Goal: Task Accomplishment & Management: Manage account settings

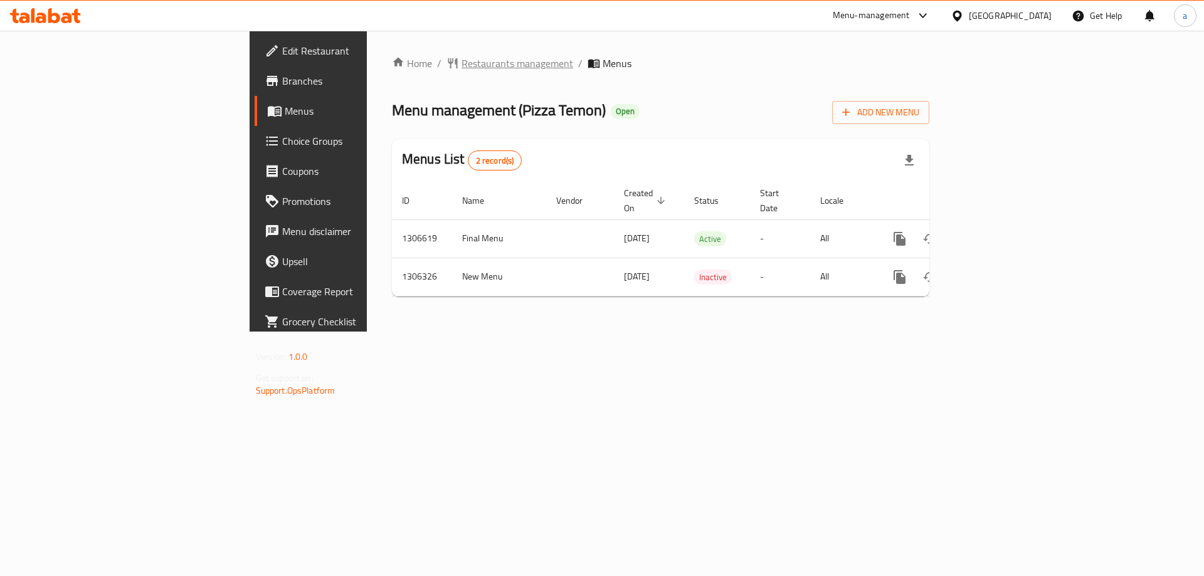
click at [461, 63] on span "Restaurants management" at bounding box center [517, 63] width 112 height 15
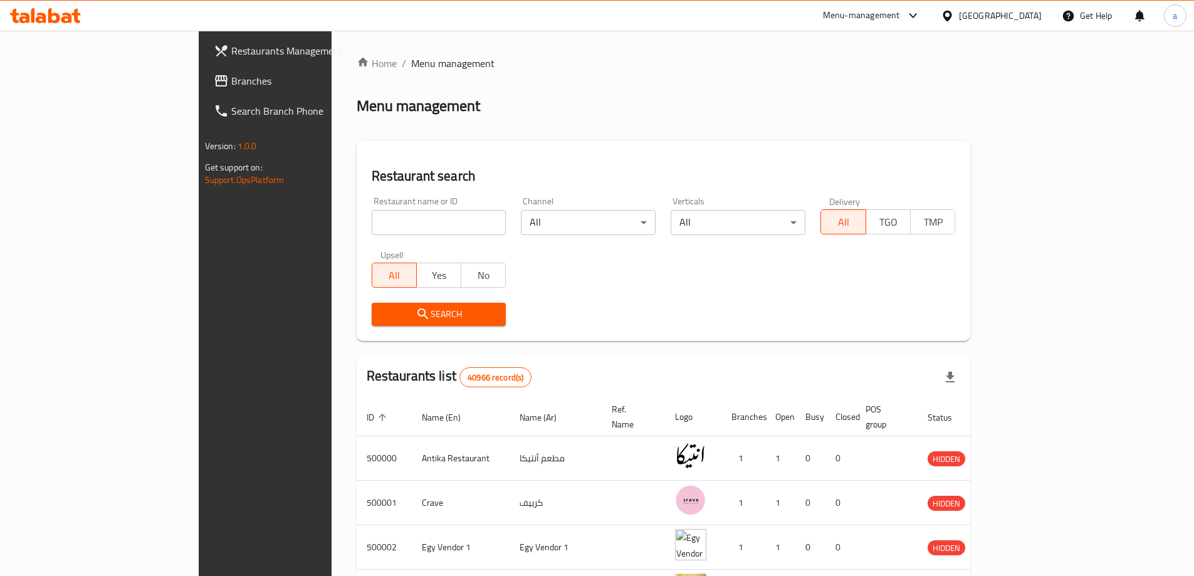
click at [231, 84] on span "Branches" at bounding box center [309, 80] width 157 height 15
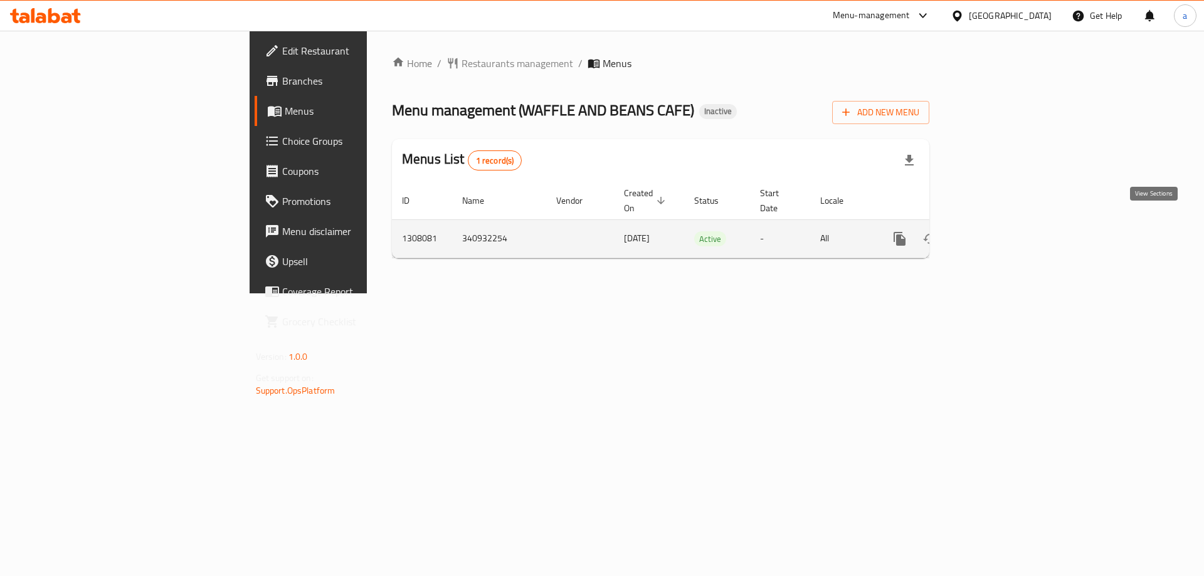
click at [995, 233] on icon "enhanced table" at bounding box center [989, 238] width 11 height 11
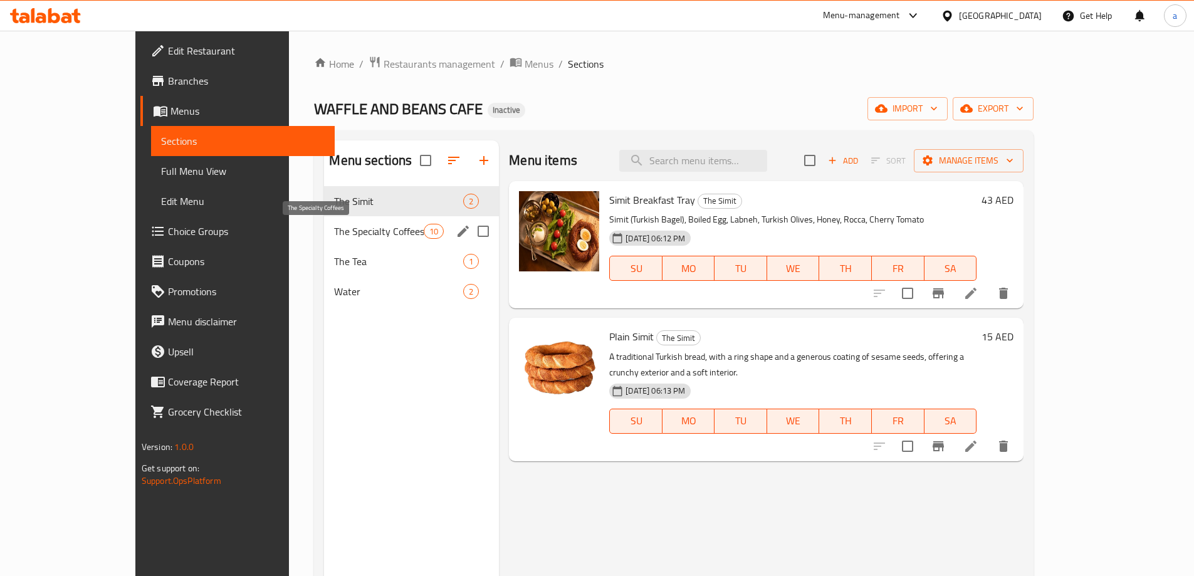
click at [334, 226] on span "The Specialty Coffees" at bounding box center [379, 231] width 90 height 15
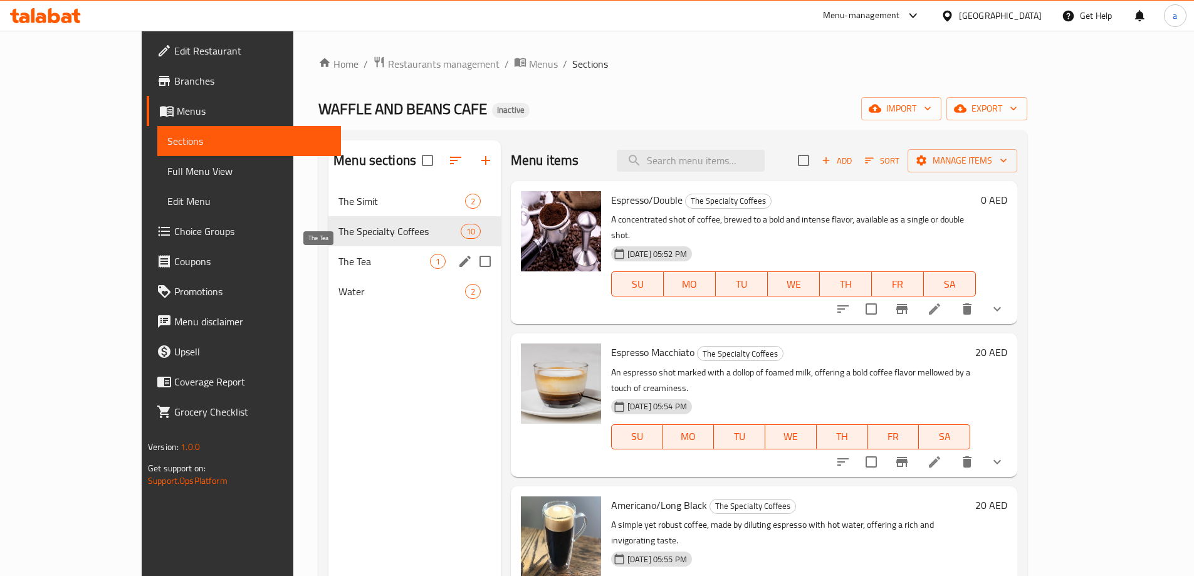
click at [338, 258] on span "The Tea" at bounding box center [384, 261] width 92 height 15
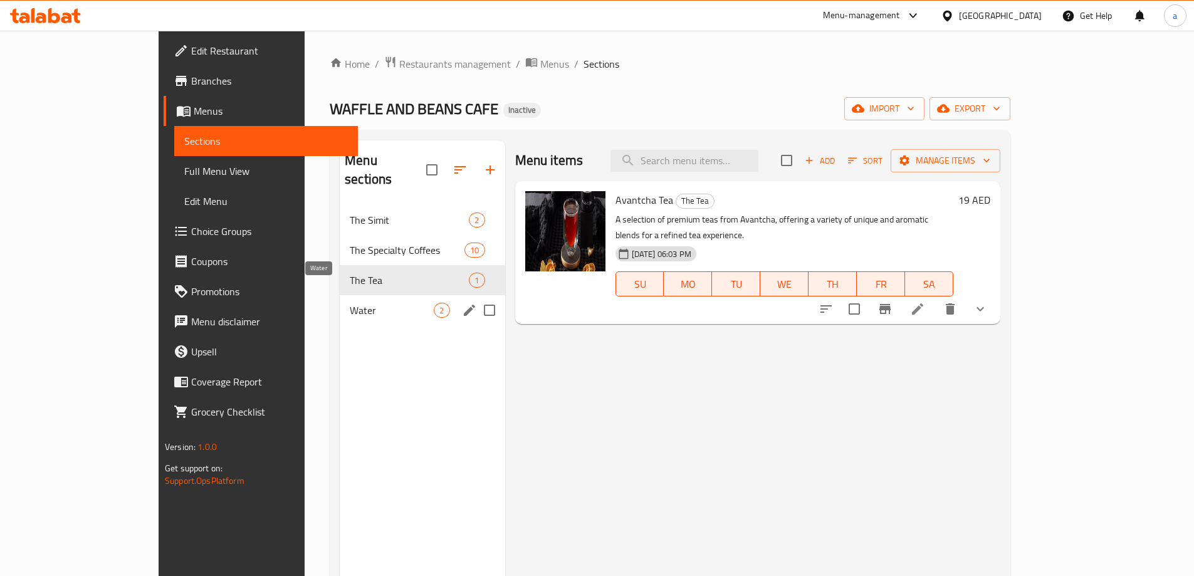
click at [350, 303] on span "Water" at bounding box center [392, 310] width 84 height 15
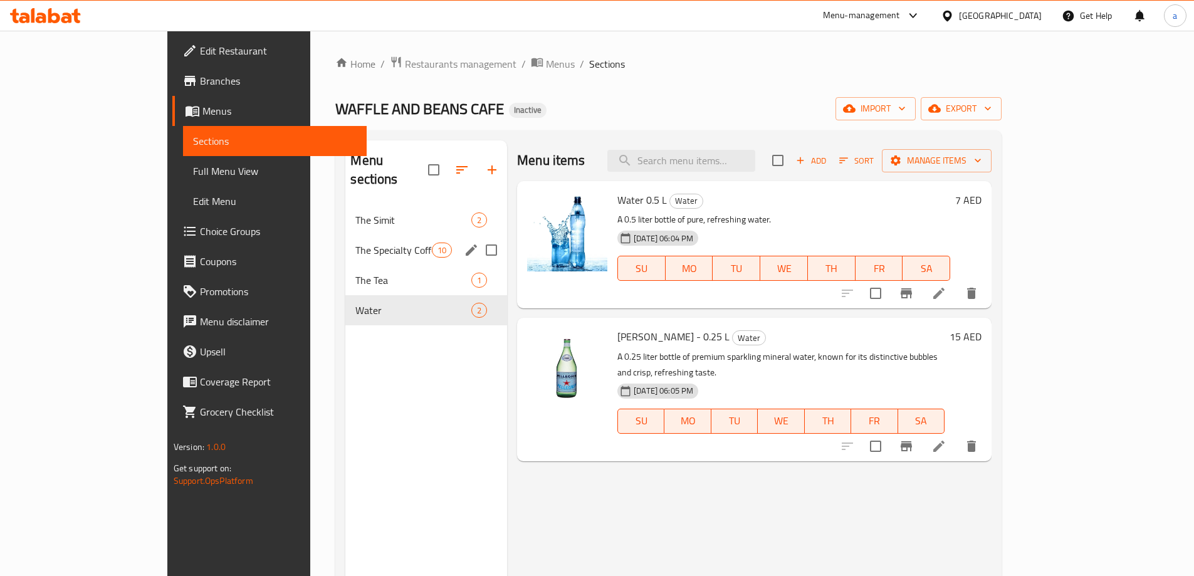
click at [355, 243] on span "The Specialty Coffees" at bounding box center [393, 250] width 76 height 15
